Goal: Task Accomplishment & Management: Manage account settings

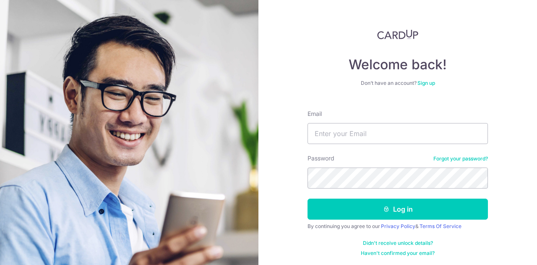
type input "[EMAIL_ADDRESS][DOMAIN_NAME]"
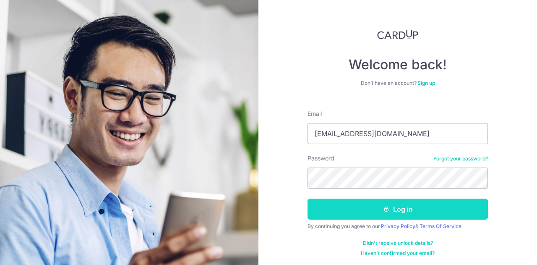
click at [423, 211] on button "Log in" at bounding box center [397, 208] width 180 height 21
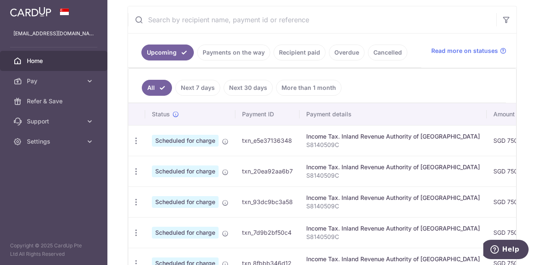
scroll to position [168, 0]
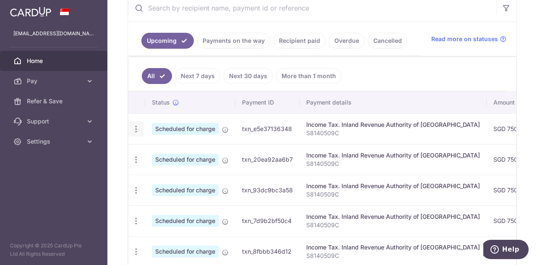
click at [137, 126] on icon "button" at bounding box center [136, 129] width 9 height 9
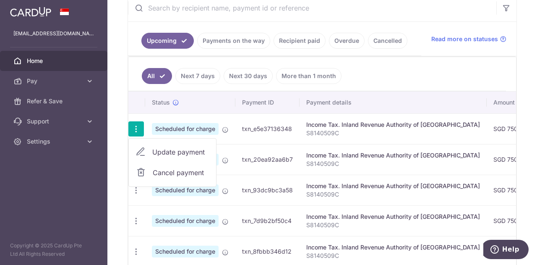
click at [152, 172] on link "Cancel payment" at bounding box center [172, 172] width 87 height 21
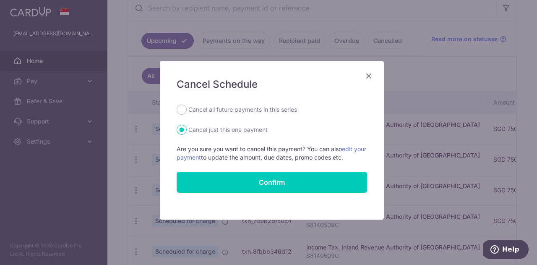
click at [230, 114] on label "Cancel all future payments in this series" at bounding box center [242, 109] width 109 height 10
click at [187, 114] on input "Cancel all future payments in this series" at bounding box center [182, 109] width 10 height 10
radio input "true"
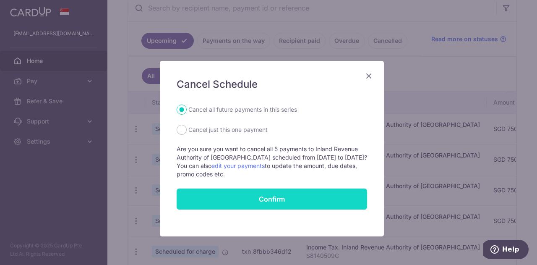
click at [254, 195] on button "Confirm" at bounding box center [272, 198] width 190 height 21
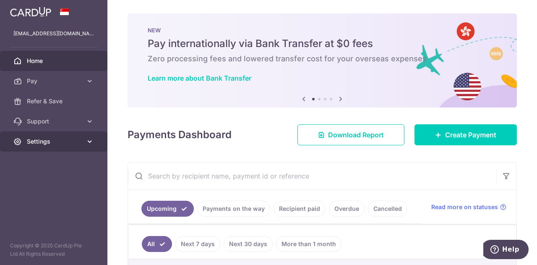
click at [75, 139] on span "Settings" at bounding box center [54, 141] width 55 height 8
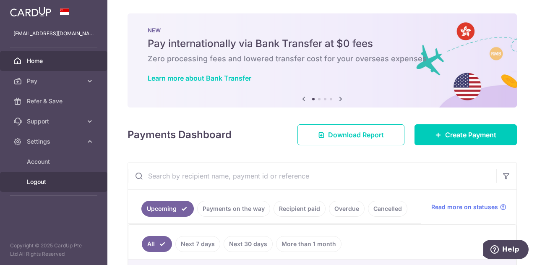
click at [47, 184] on span "Logout" at bounding box center [54, 181] width 55 height 8
